Goal: Information Seeking & Learning: Learn about a topic

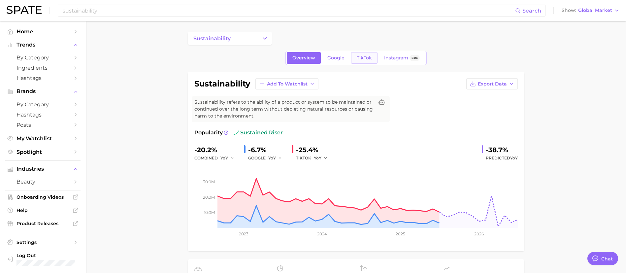
click at [362, 60] on span "TikTok" at bounding box center [364, 58] width 15 height 6
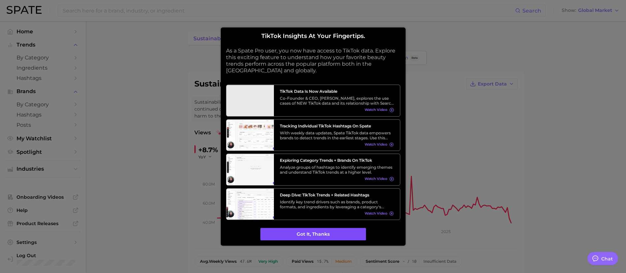
click at [295, 239] on button "Got it, thanks" at bounding box center [314, 234] width 106 height 13
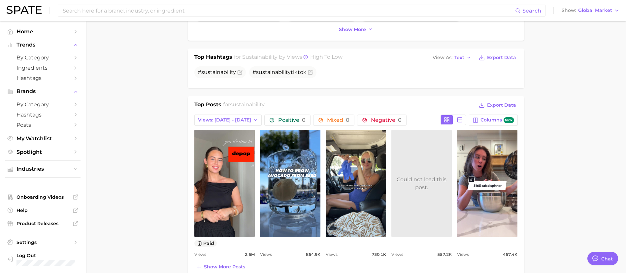
scroll to position [248, 0]
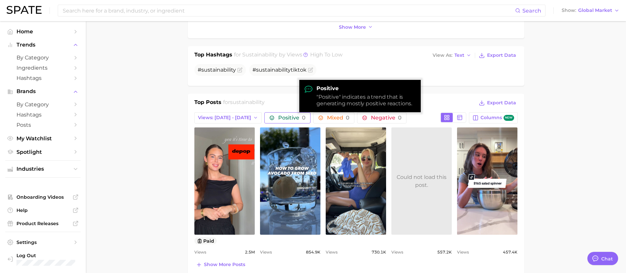
click at [285, 116] on span "Positive 0" at bounding box center [291, 117] width 27 height 5
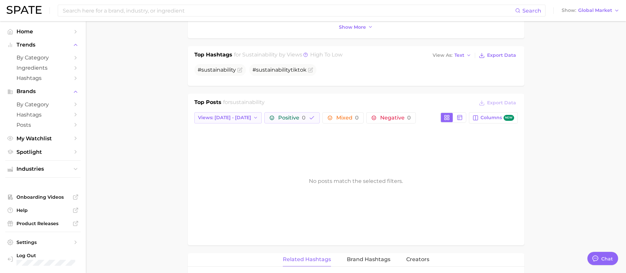
click at [209, 118] on span "Views: [DATE] - [DATE]" at bounding box center [224, 118] width 53 height 6
click at [296, 113] on button "Positive 0" at bounding box center [292, 117] width 55 height 11
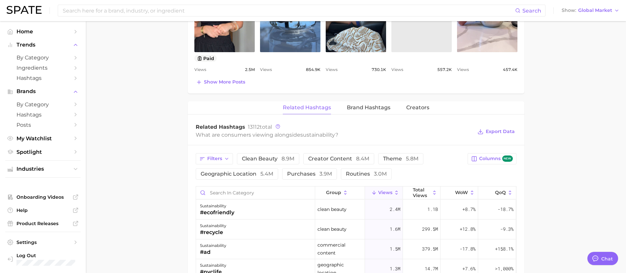
scroll to position [446, 0]
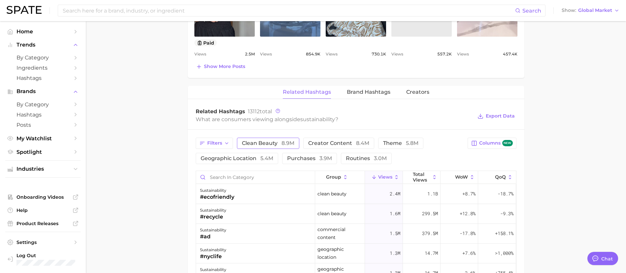
click at [285, 146] on span "8.9m" at bounding box center [288, 143] width 13 height 6
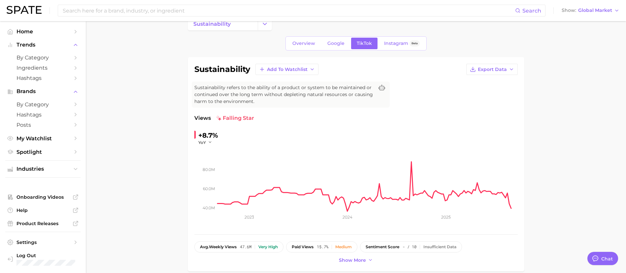
scroll to position [0, 0]
